Goal: Obtain resource: Obtain resource

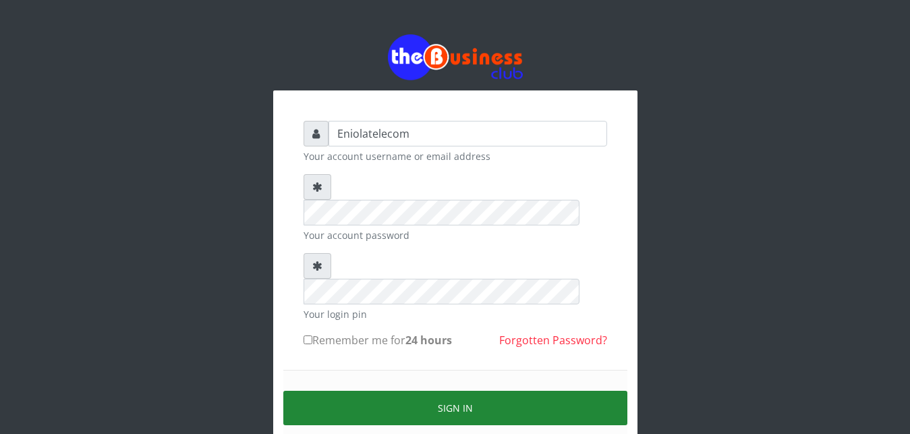
click at [457, 391] on button "Sign in" at bounding box center [455, 408] width 344 height 34
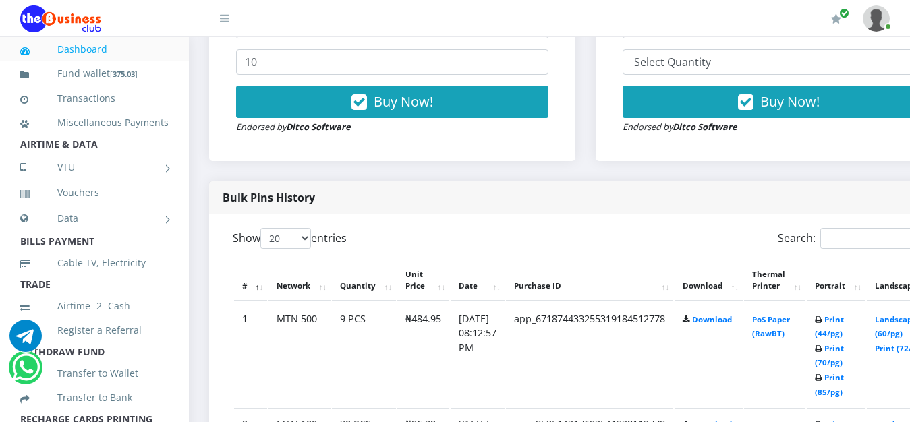
scroll to position [585, 0]
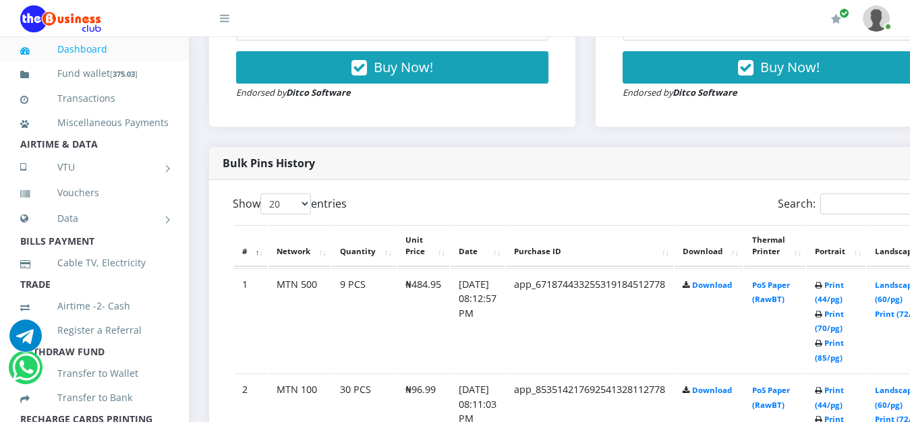
click at [652, 208] on div "Search:" at bounding box center [767, 207] width 343 height 26
click at [652, 201] on div "Search:" at bounding box center [767, 207] width 343 height 26
click at [656, 203] on div "Search:" at bounding box center [767, 207] width 343 height 26
click at [660, 204] on div "Search:" at bounding box center [767, 207] width 343 height 26
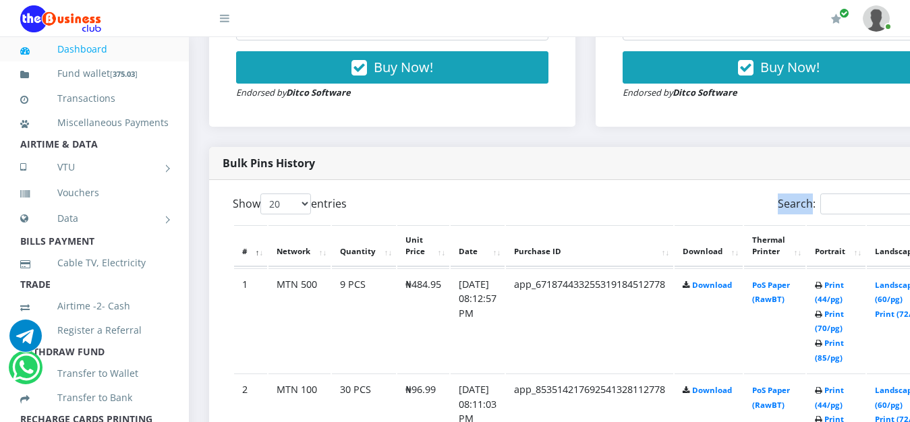
click at [660, 204] on div "Search:" at bounding box center [767, 207] width 343 height 26
click at [667, 211] on div "Search:" at bounding box center [767, 207] width 343 height 26
click at [669, 170] on div "Bulk Pins History" at bounding box center [585, 163] width 753 height 33
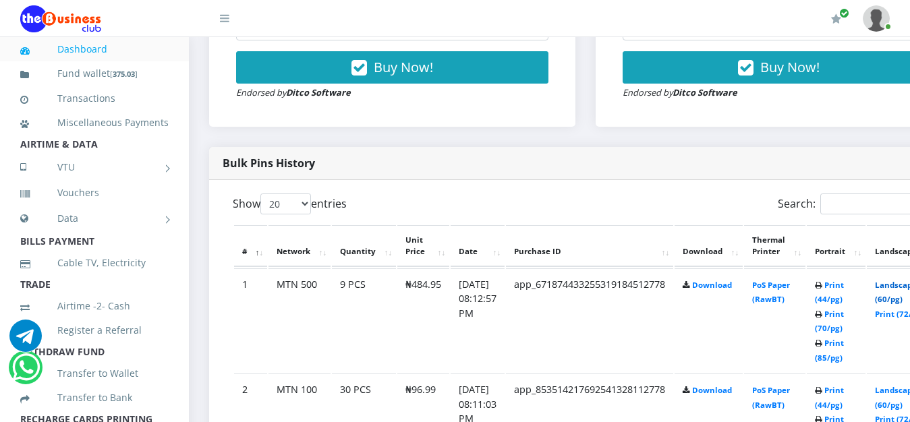
click at [904, 291] on link "Landscape (60/pg)" at bounding box center [896, 292] width 42 height 25
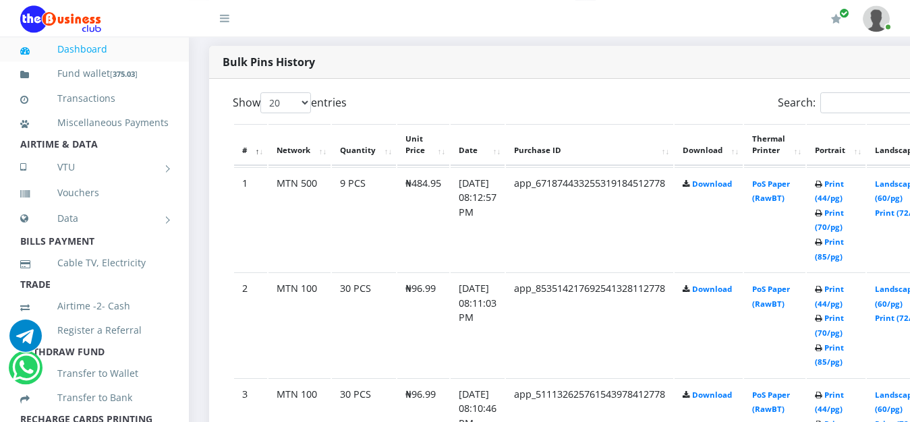
scroll to position [688, 0]
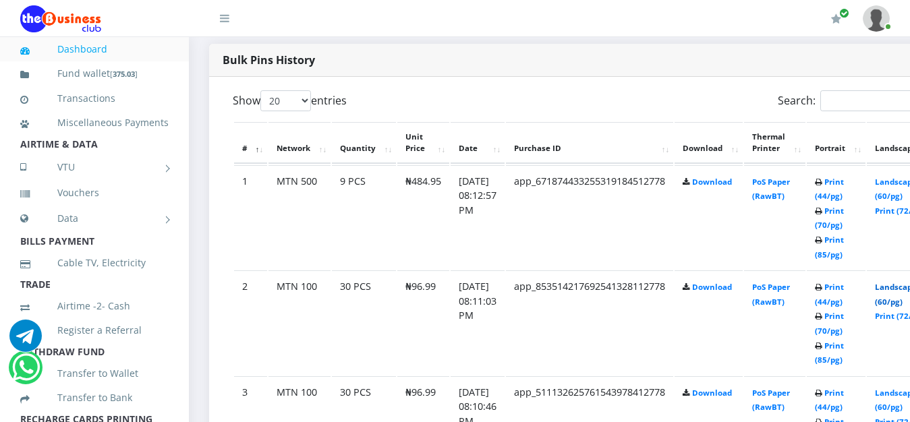
click at [901, 292] on link "Landscape (60/pg)" at bounding box center [896, 294] width 42 height 25
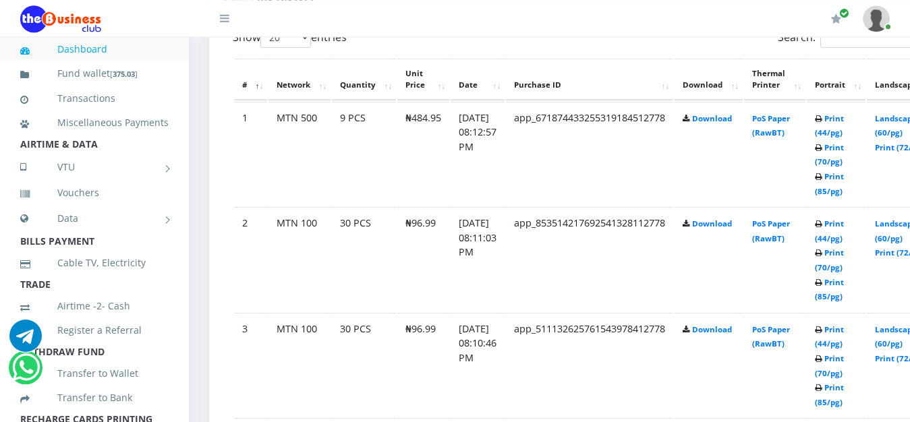
scroll to position [757, 0]
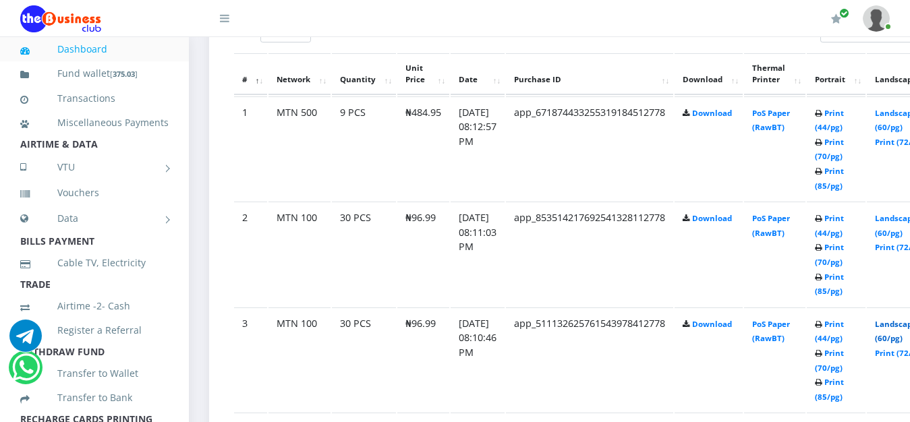
click at [902, 327] on link "Landscape (60/pg)" at bounding box center [896, 331] width 42 height 25
click at [905, 329] on link "Landscape (60/pg)" at bounding box center [896, 331] width 42 height 25
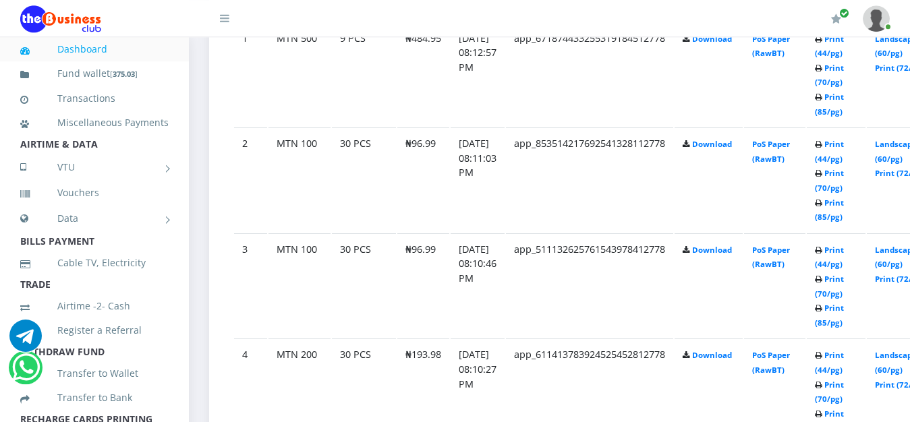
scroll to position [826, 0]
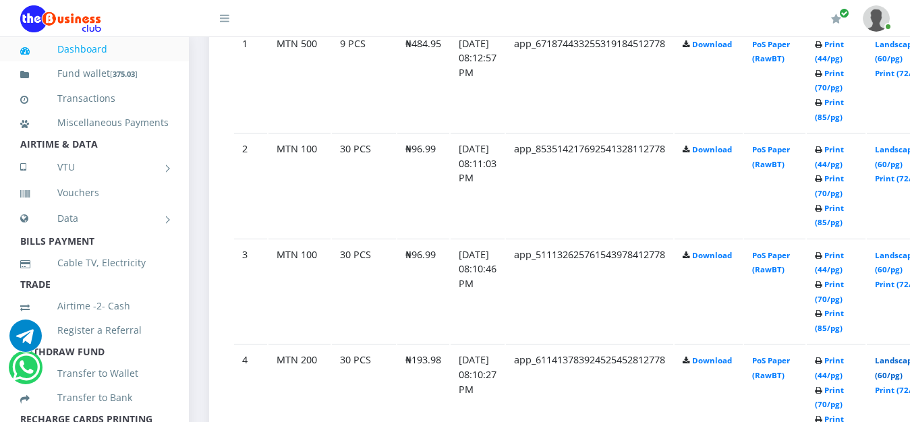
click at [903, 362] on link "Landscape (60/pg)" at bounding box center [896, 368] width 42 height 25
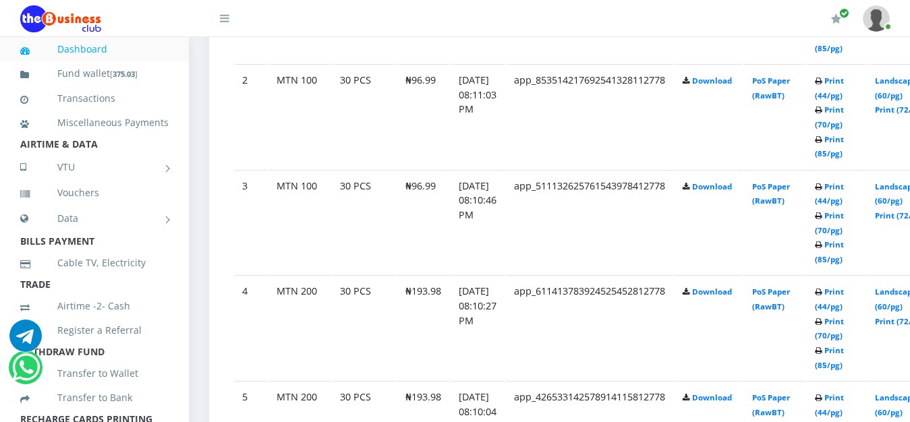
scroll to position [929, 0]
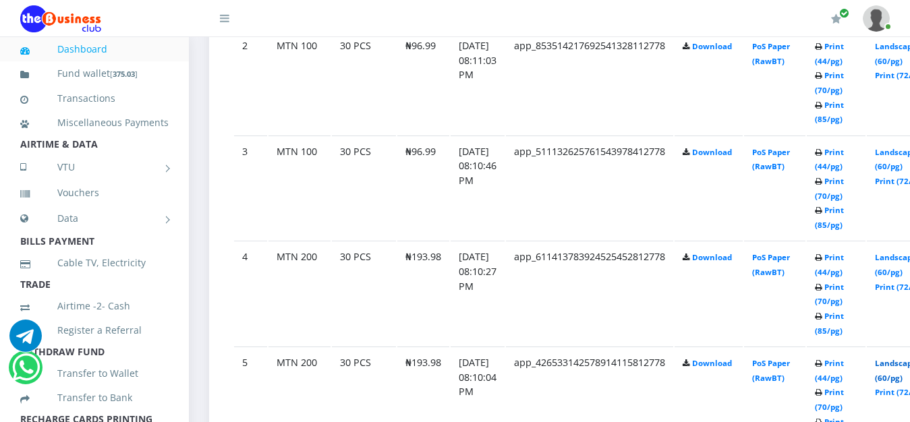
click at [902, 366] on link "Landscape (60/pg)" at bounding box center [896, 370] width 42 height 25
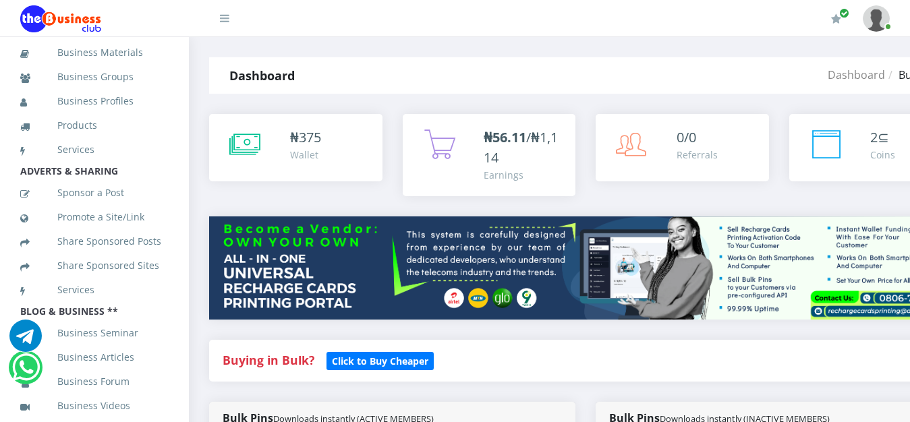
scroll to position [511, 0]
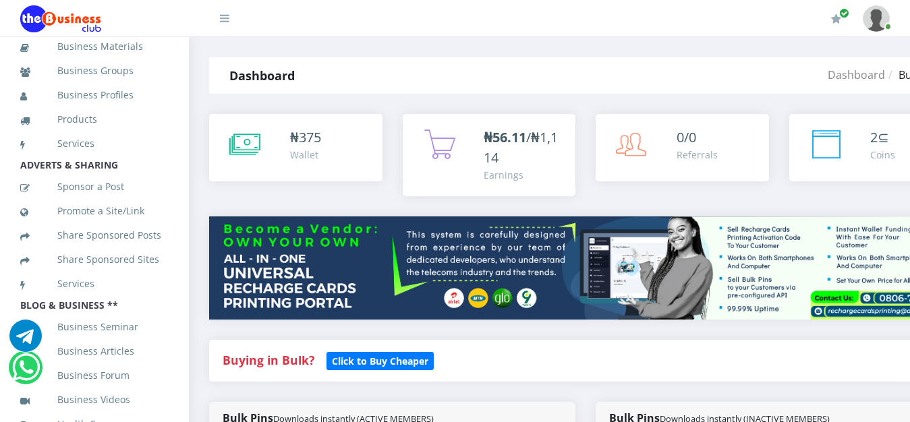
drag, startPoint x: 183, startPoint y: 262, endPoint x: 187, endPoint y: 312, distance: 50.0
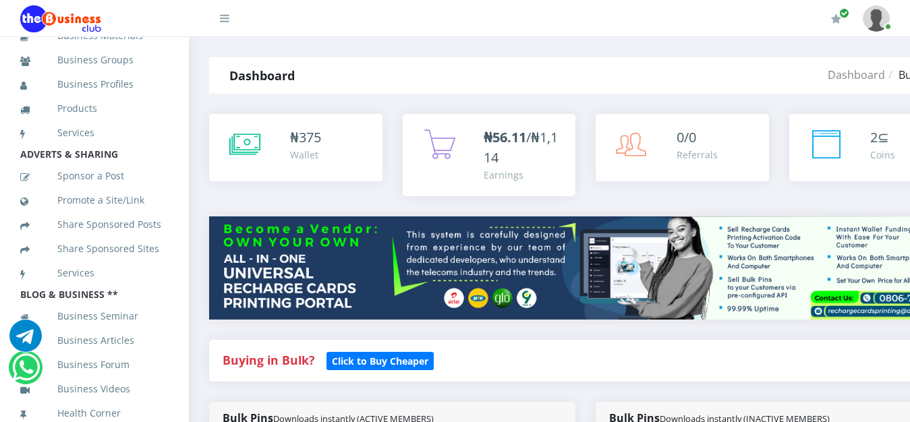
scroll to position [164, 0]
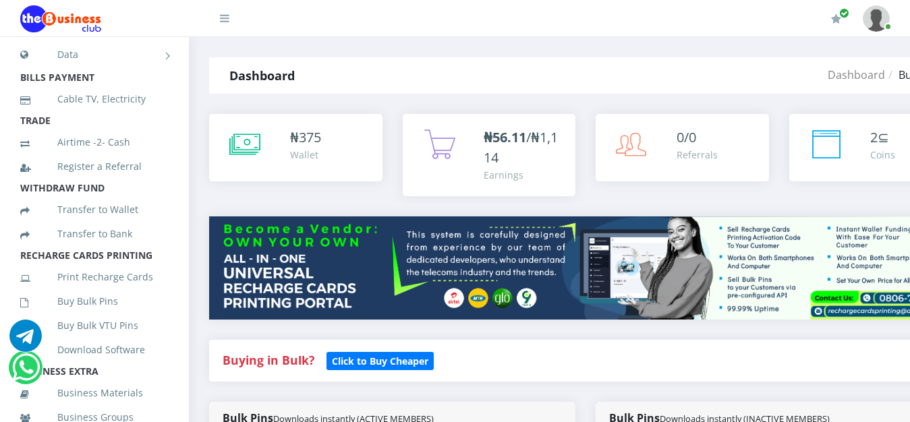
click at [177, 154] on li "Airtime -2- Cash" at bounding box center [94, 142] width 189 height 24
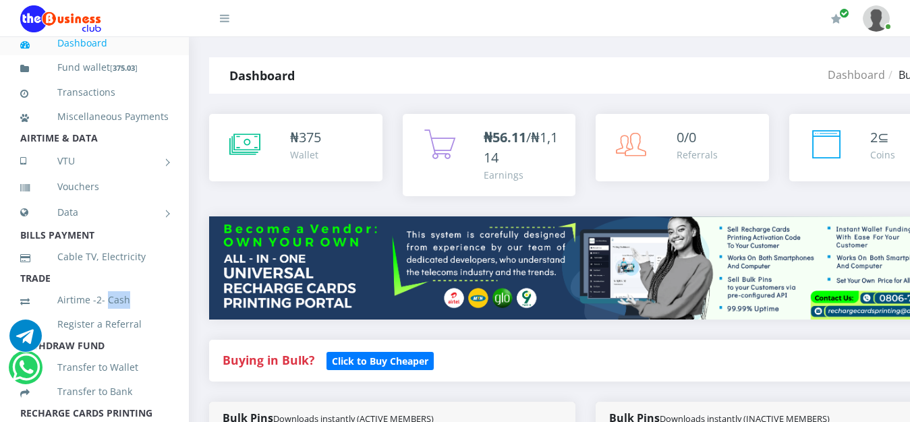
scroll to position [0, 0]
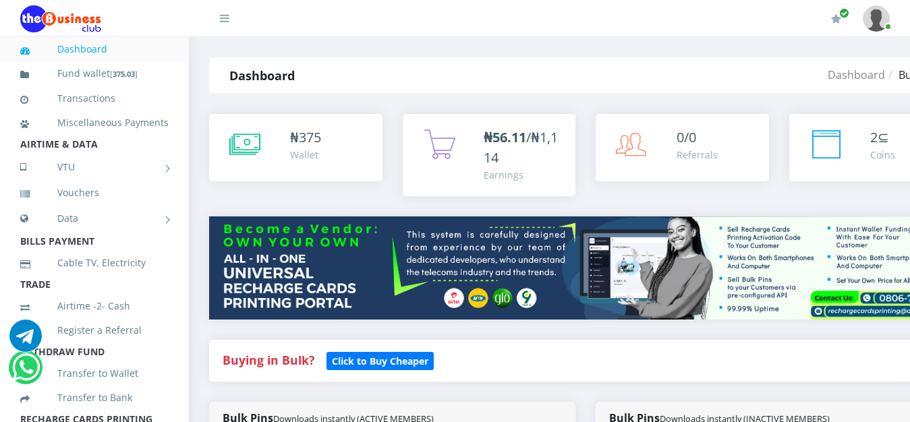
drag, startPoint x: 179, startPoint y: 172, endPoint x: 180, endPoint y: 83, distance: 89.1
click at [180, 83] on aside "Dashboard Fund wallet [ 375.03 ] Transactions Miscellaneous Payments AIRTIME & …" at bounding box center [94, 248] width 189 height 422
click at [167, 82] on li "Fund wallet [ 375.03 ]" at bounding box center [94, 73] width 189 height 25
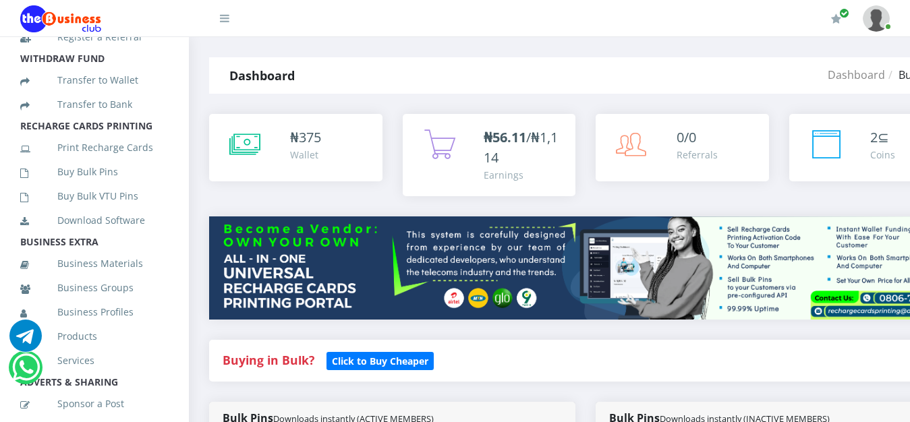
scroll to position [320, 0]
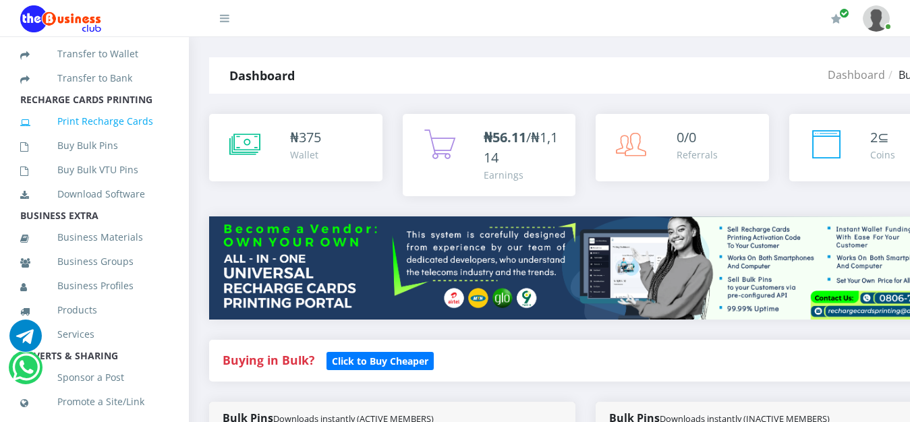
click at [77, 137] on link "Print Recharge Cards" at bounding box center [94, 121] width 148 height 31
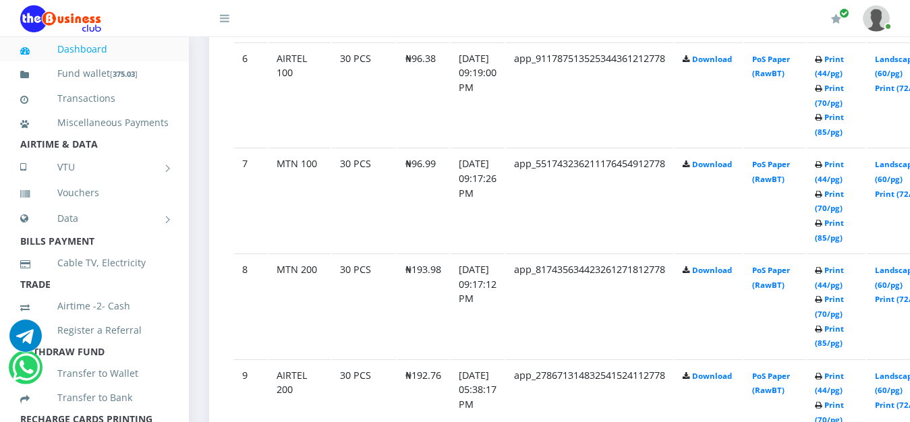
scroll to position [1342, 0]
